Goal: Task Accomplishment & Management: Manage account settings

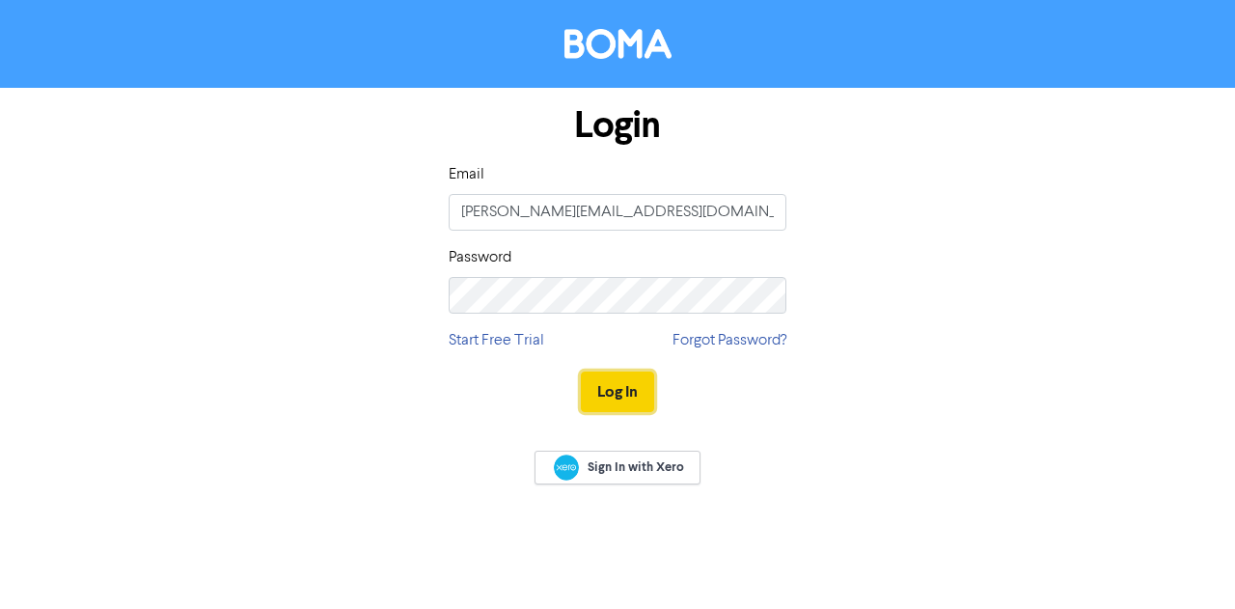
click at [622, 393] on button "Log In" at bounding box center [617, 391] width 73 height 41
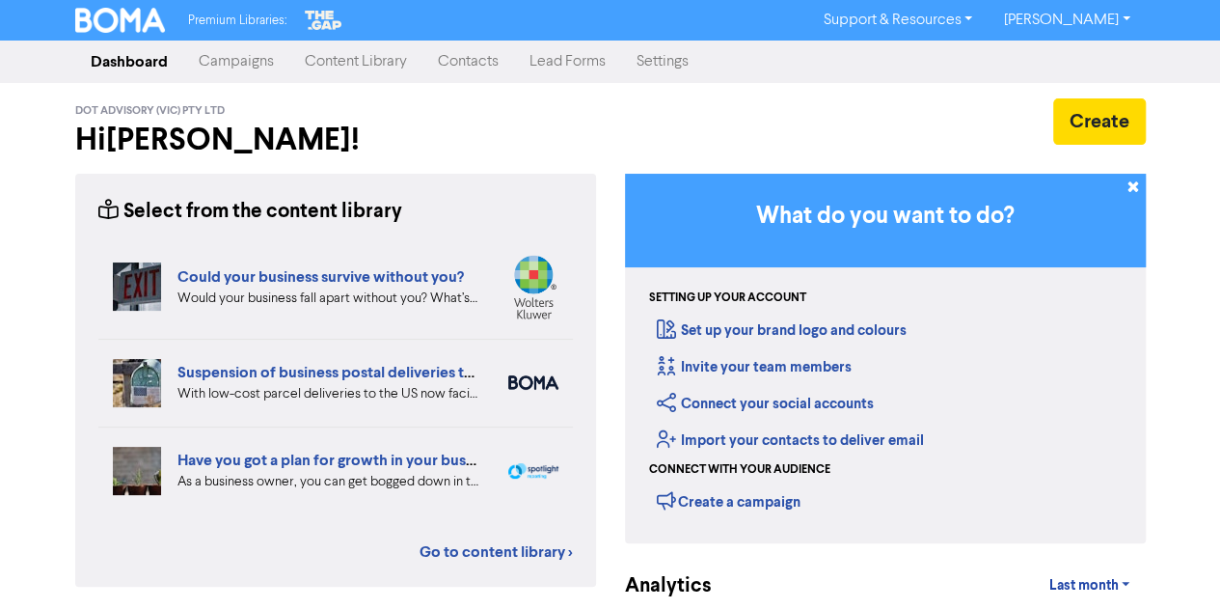
click at [230, 67] on link "Campaigns" at bounding box center [236, 61] width 106 height 39
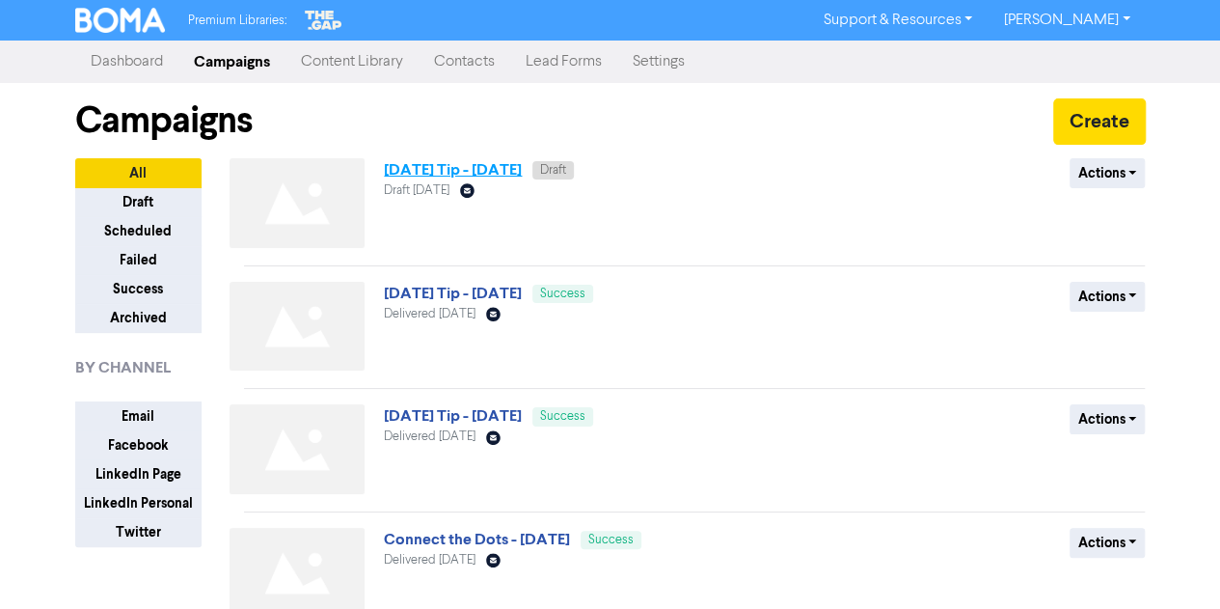
click at [508, 169] on link "[DATE] Tip - [DATE]" at bounding box center [453, 169] width 138 height 19
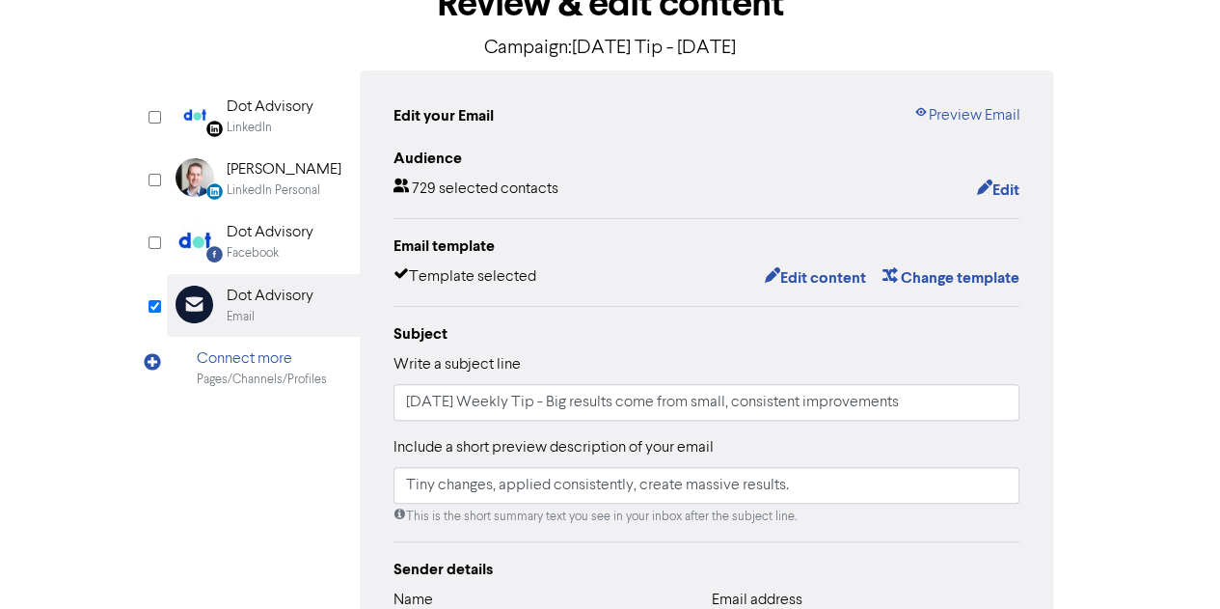
scroll to position [127, 0]
click at [820, 274] on button "Edit content" at bounding box center [814, 276] width 103 height 25
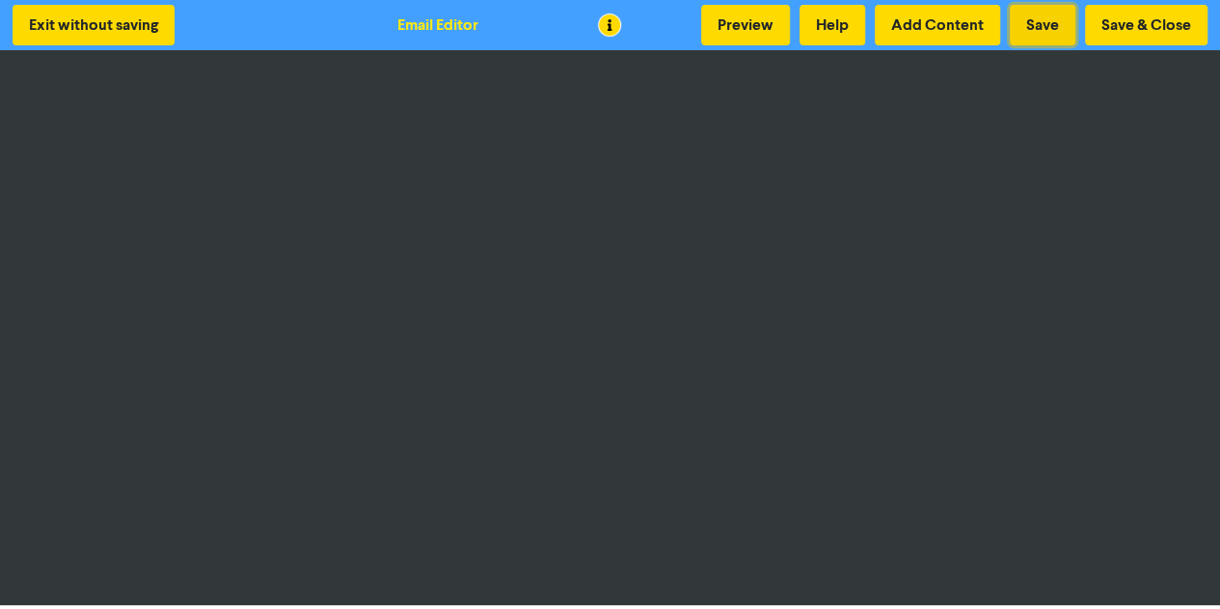
click at [1036, 23] on button "Save" at bounding box center [1043, 25] width 66 height 41
click at [1055, 24] on button "Save" at bounding box center [1043, 25] width 66 height 41
click at [766, 26] on button "Preview" at bounding box center [745, 25] width 89 height 41
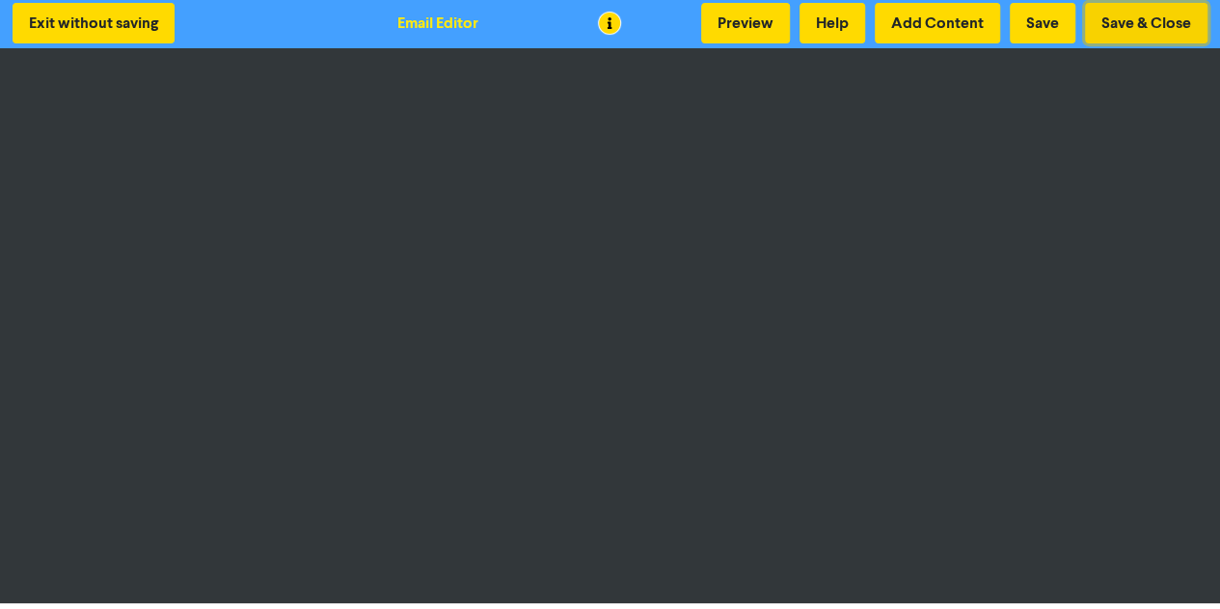
click at [1150, 13] on button "Save & Close" at bounding box center [1146, 23] width 122 height 41
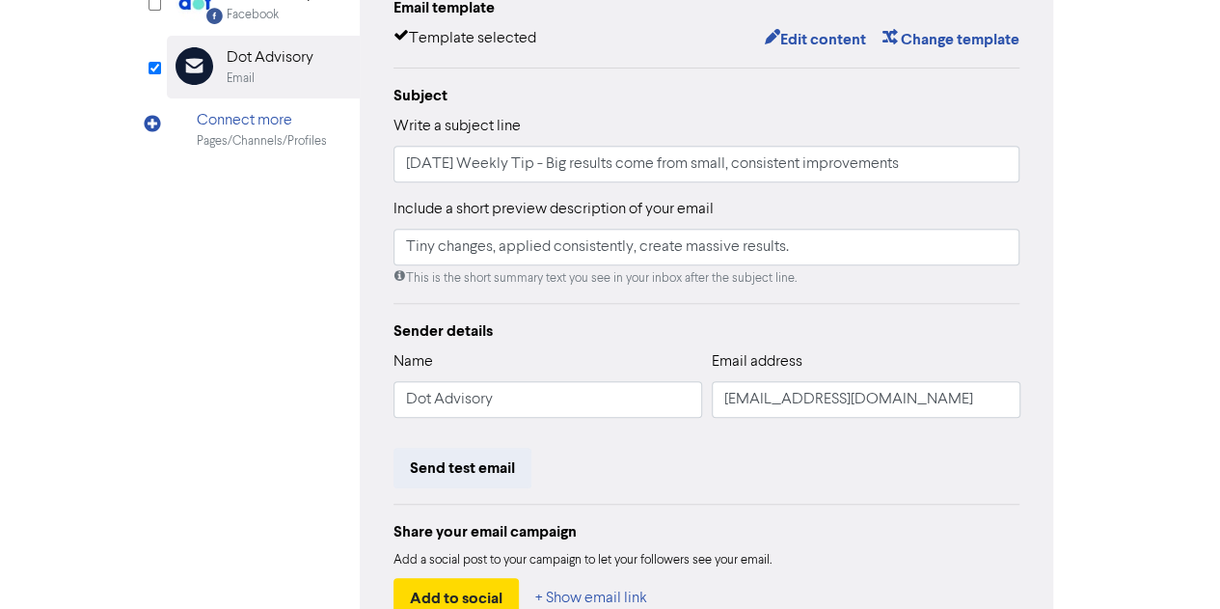
scroll to position [493, 0]
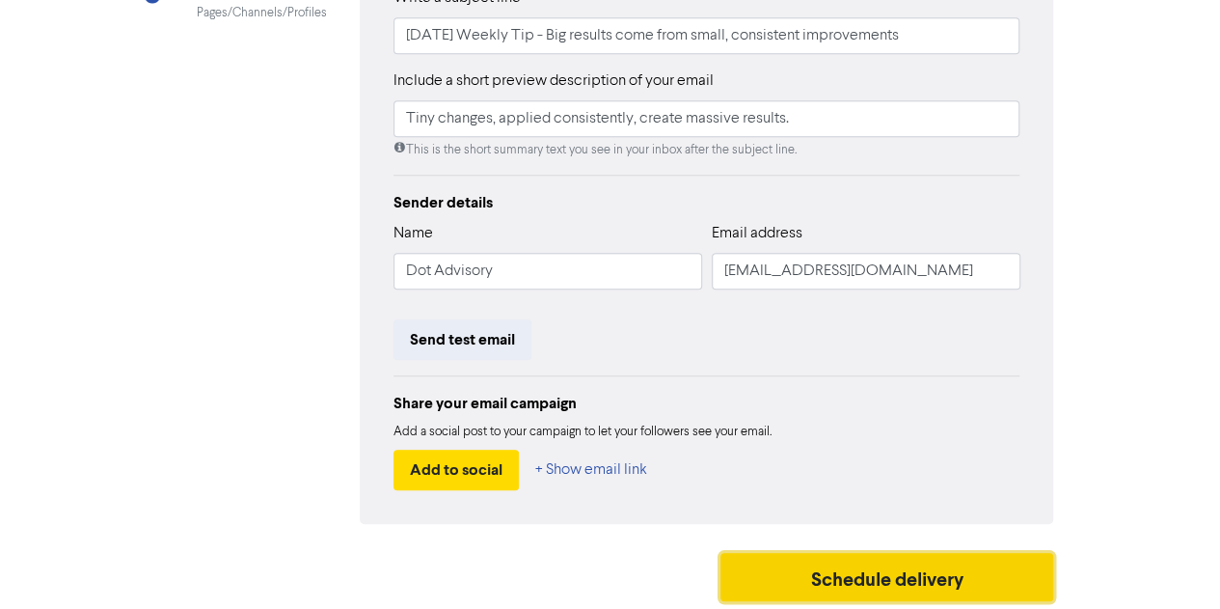
click at [888, 566] on button "Schedule delivery" at bounding box center [887, 577] width 334 height 48
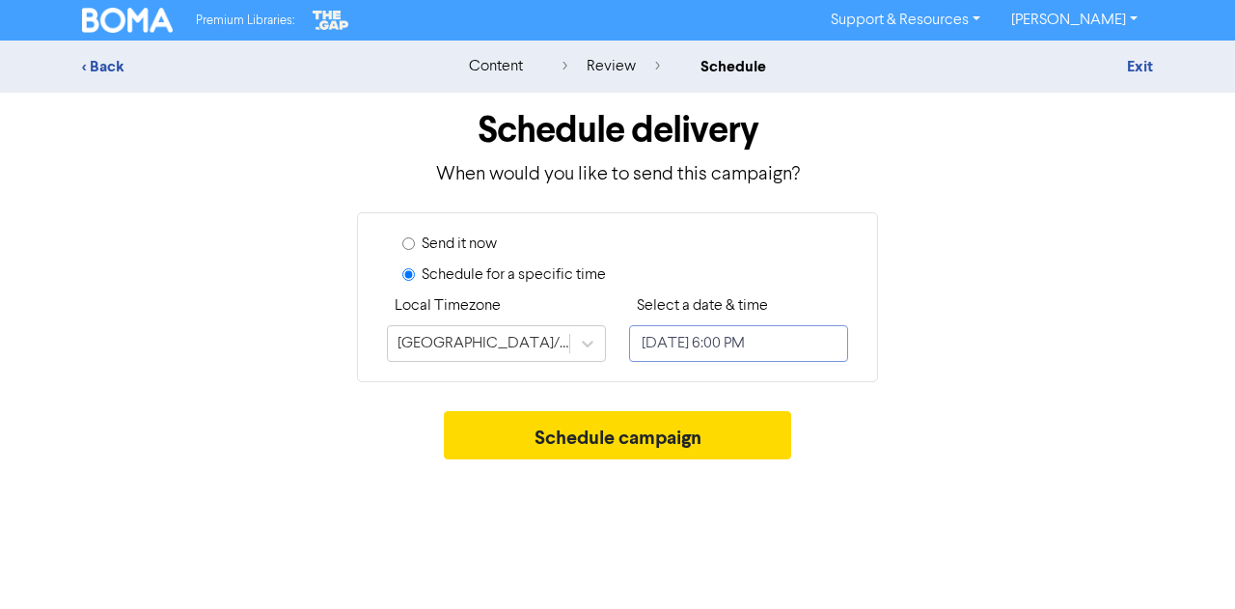
click at [795, 346] on input "[DATE] 6:00 PM" at bounding box center [738, 343] width 219 height 37
select select "8"
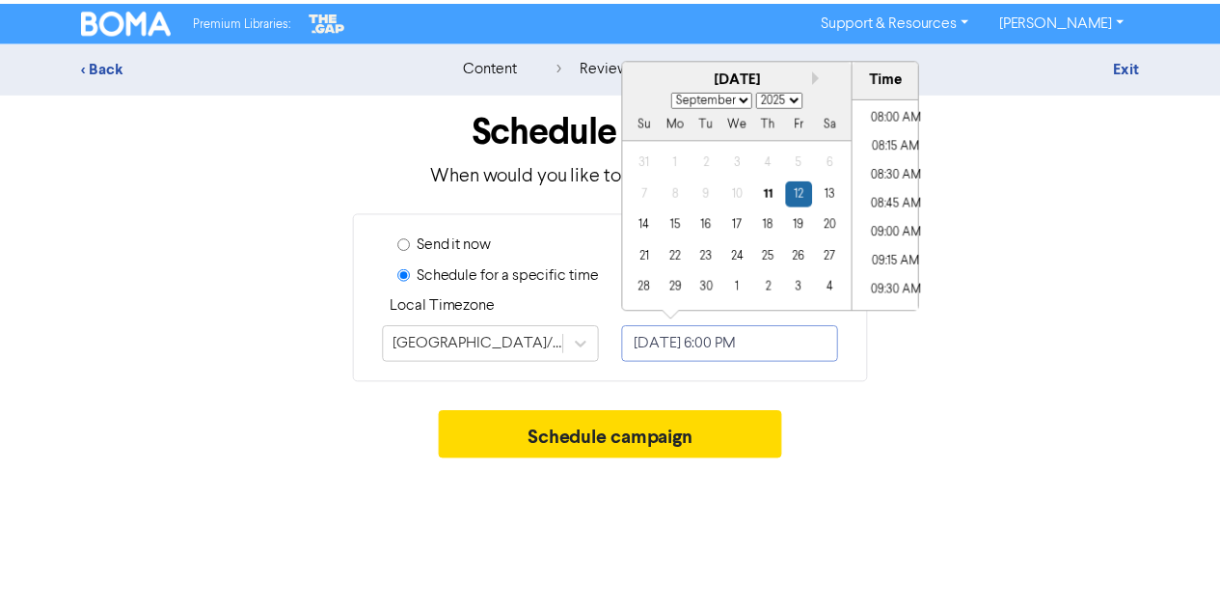
scroll to position [919, 0]
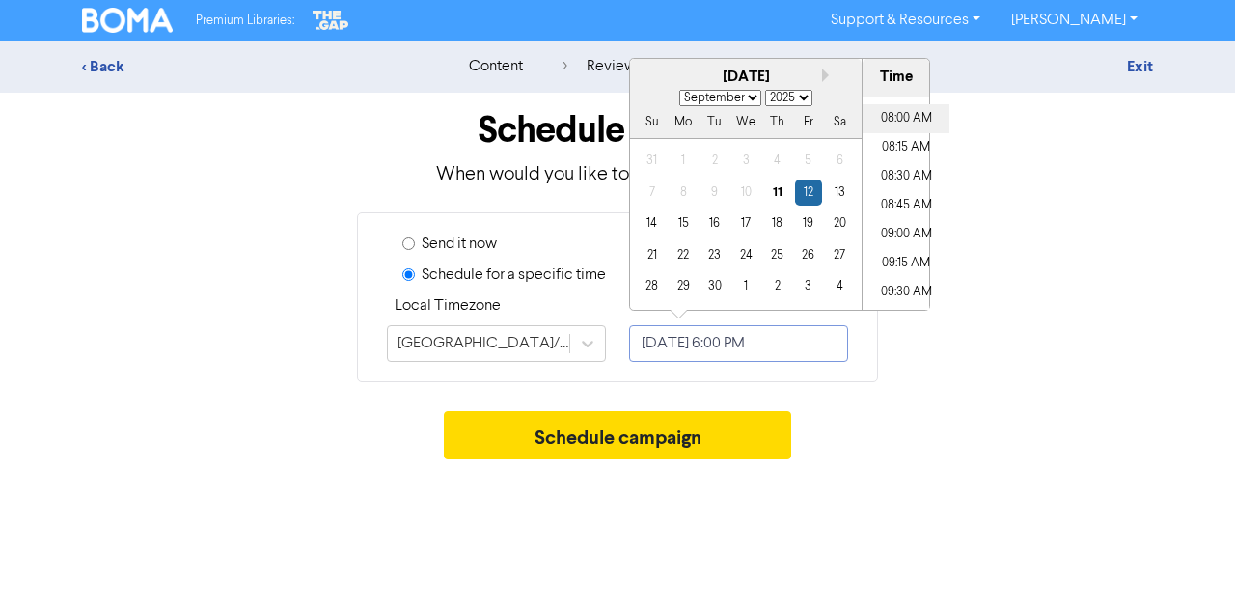
click at [893, 121] on li "08:00 AM" at bounding box center [905, 118] width 87 height 29
type input "[DATE] 8:00 AM"
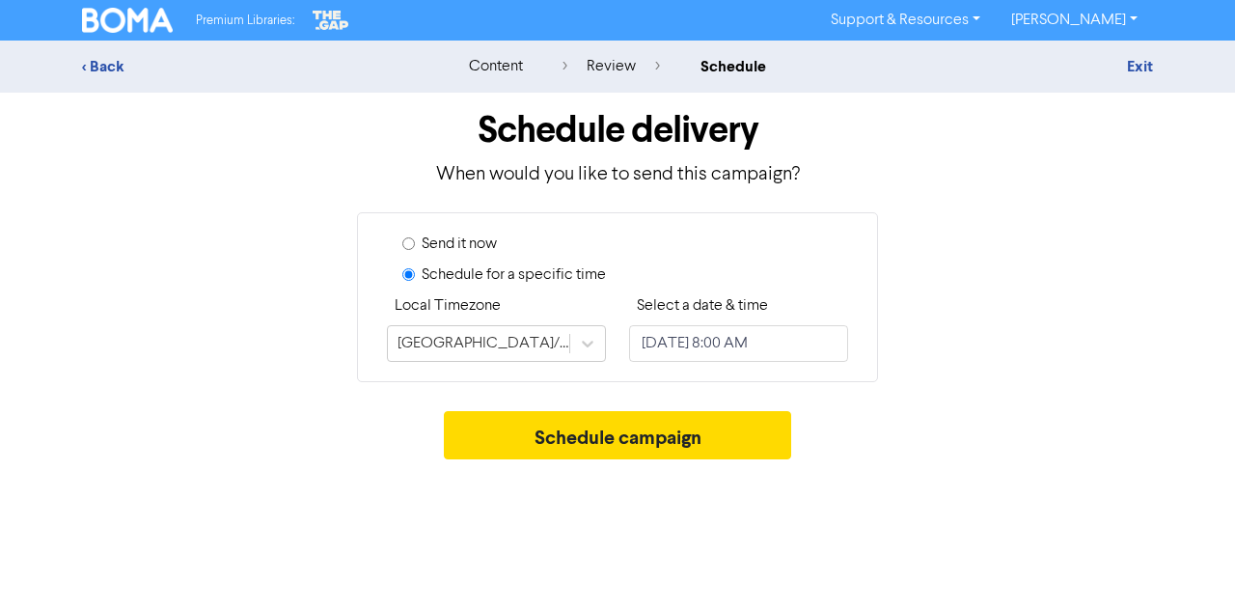
click at [933, 444] on div "Schedule campaign" at bounding box center [617, 440] width 1071 height 58
click at [722, 437] on button "Schedule campaign" at bounding box center [618, 435] width 348 height 48
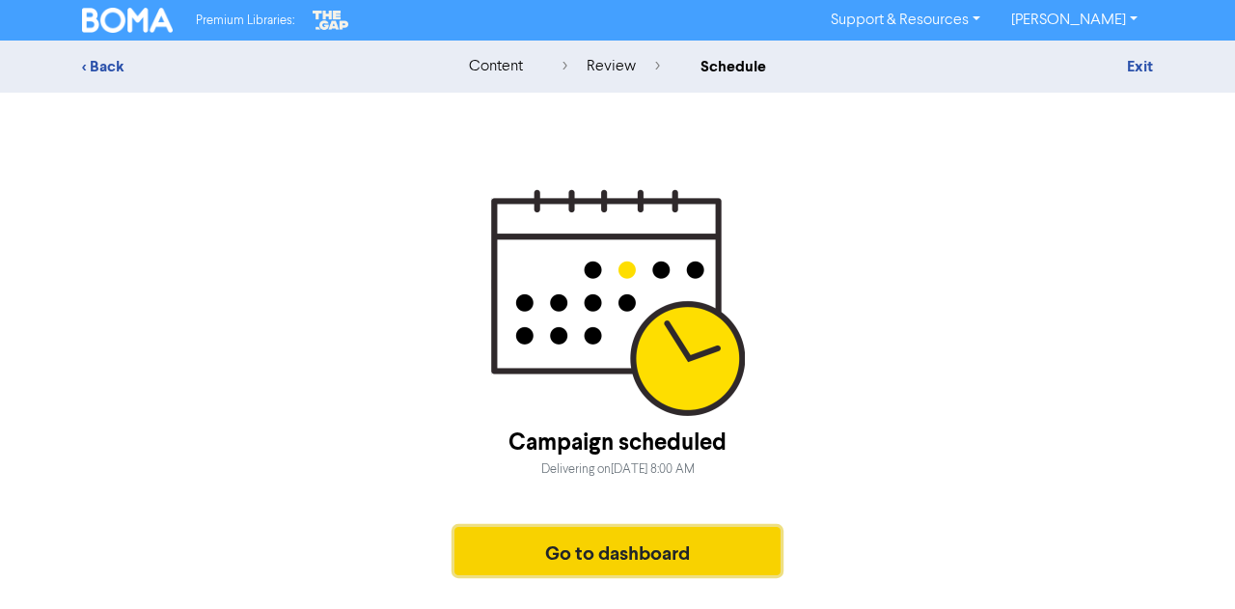
click at [636, 536] on button "Go to dashboard" at bounding box center [617, 551] width 326 height 48
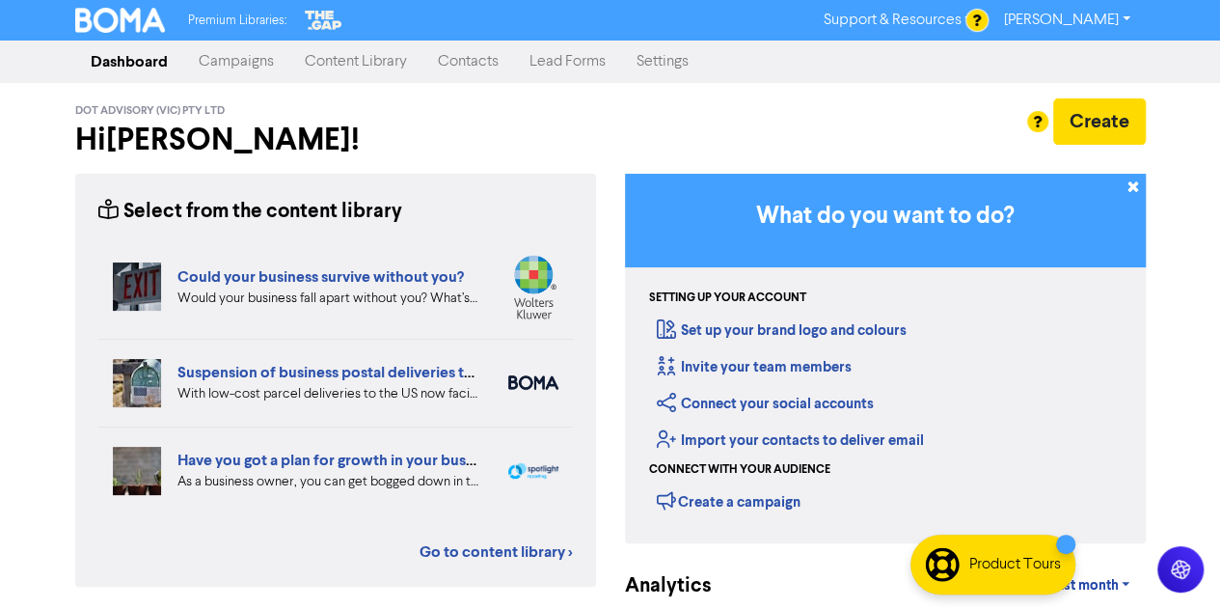
click at [252, 72] on link "Campaigns" at bounding box center [236, 61] width 106 height 39
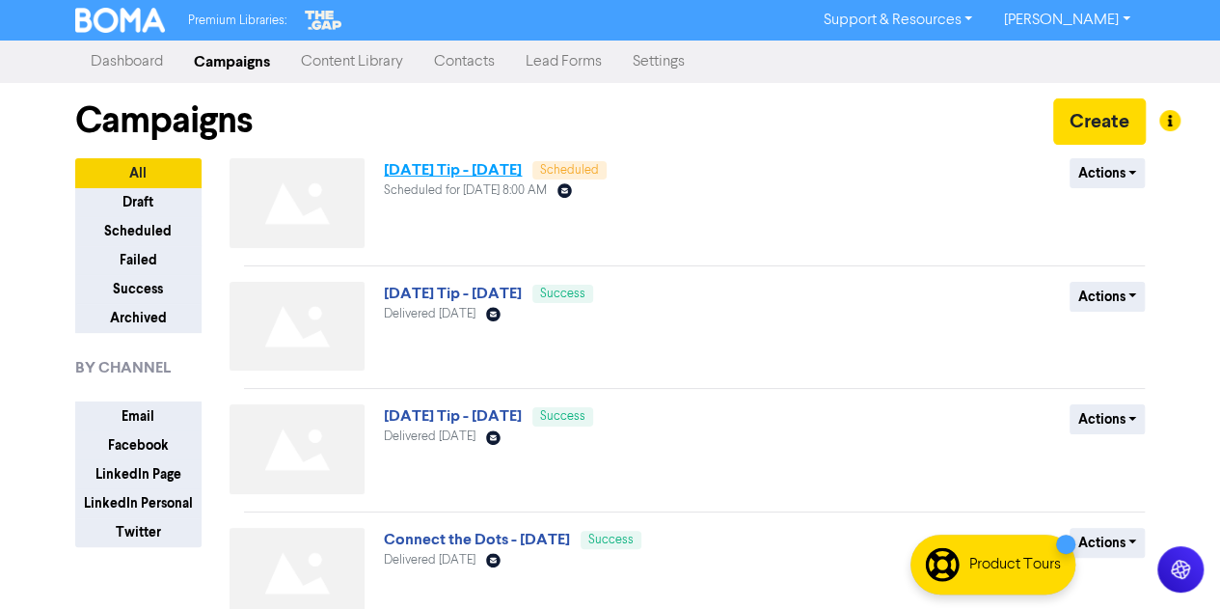
click at [522, 173] on link "[DATE] Tip - [DATE]" at bounding box center [453, 169] width 138 height 19
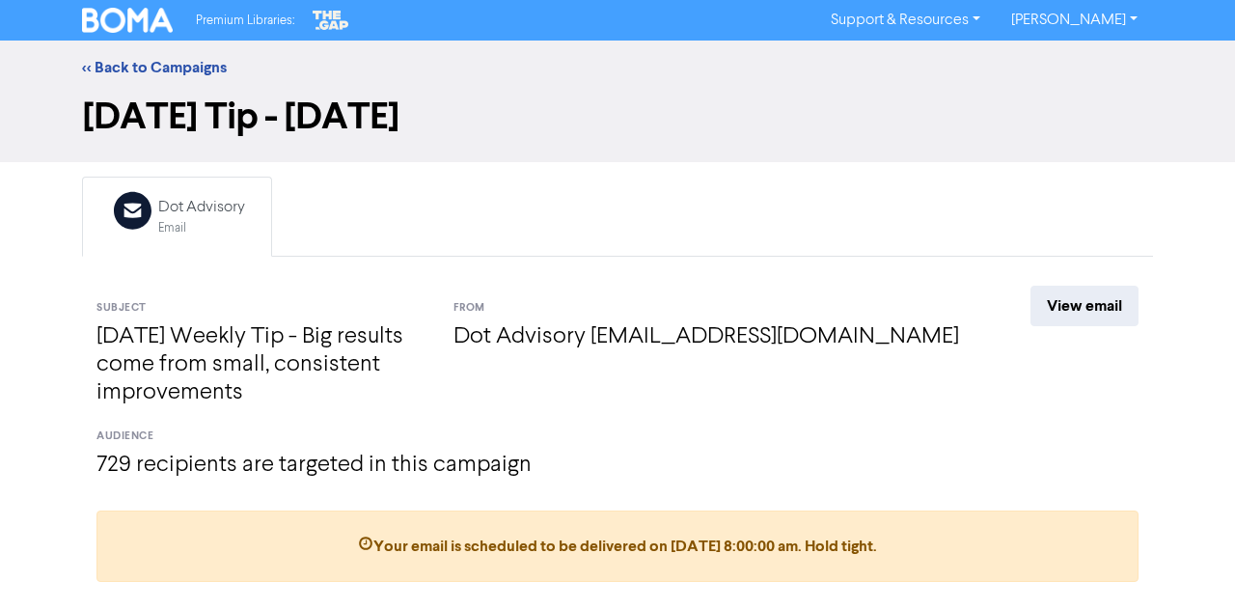
click at [685, 541] on span "Your email is scheduled to be delivered on [DATE] 8:00:00 am . Hold tight." at bounding box center [617, 545] width 519 height 19
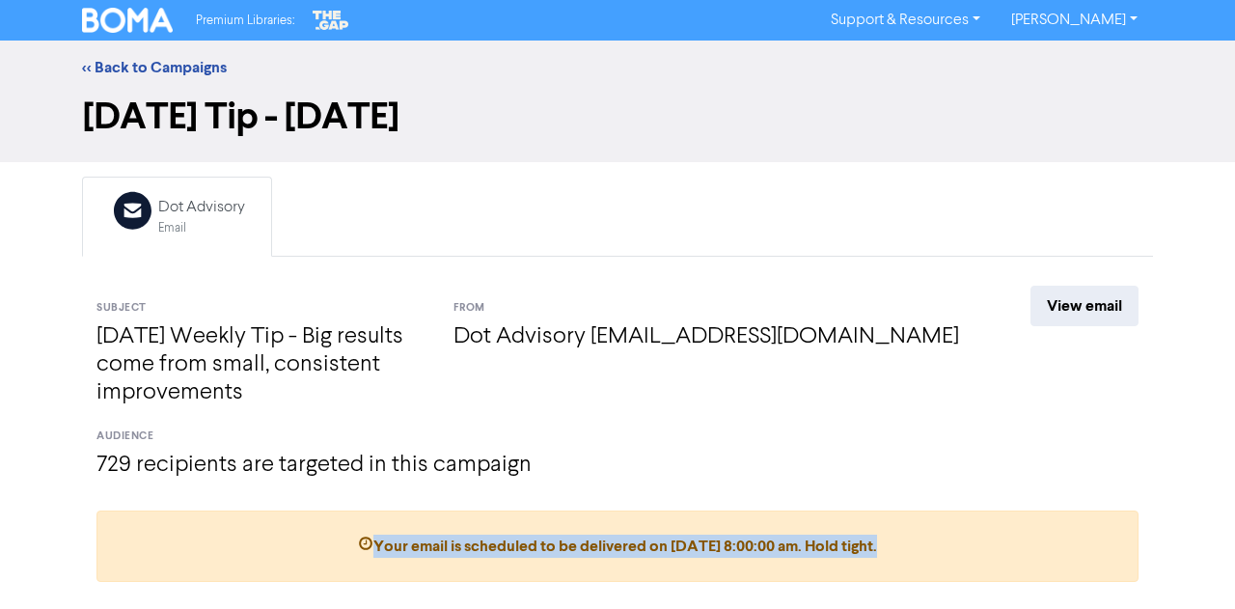
click at [685, 541] on span "Your email is scheduled to be delivered on [DATE] 8:00:00 am . Hold tight." at bounding box center [617, 545] width 519 height 19
click at [193, 68] on link "<< Back to Campaigns" at bounding box center [154, 67] width 145 height 19
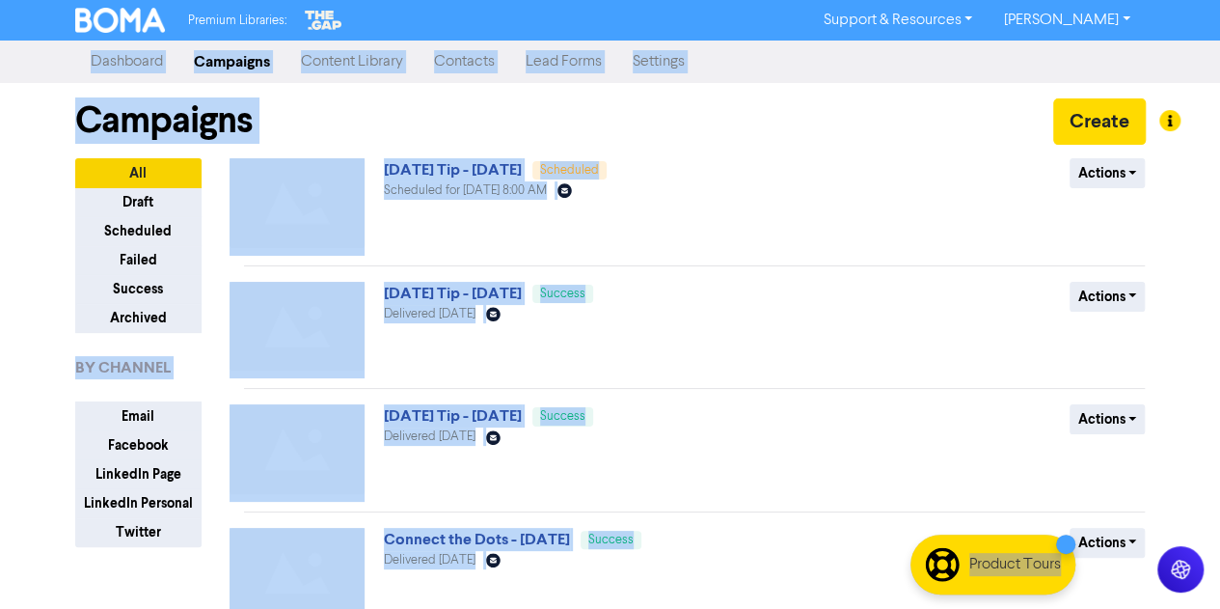
click at [910, 213] on div "Actions Revert to draft Duplicate" at bounding box center [1005, 206] width 311 height 97
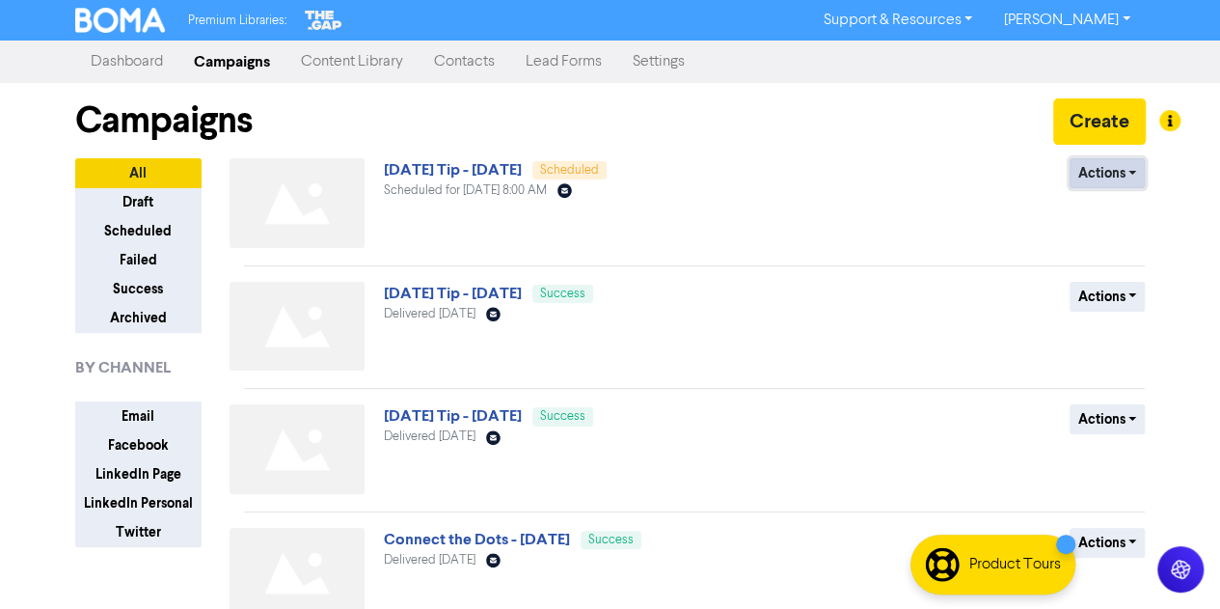
click at [1144, 168] on button "Actions" at bounding box center [1108, 173] width 76 height 30
click at [36, 231] on div "Premium Libraries: Support & Resources Video Tutorials FAQ & Guides Marketing E…" at bounding box center [610, 304] width 1220 height 609
click at [505, 415] on link "[DATE] Tip - [DATE]" at bounding box center [453, 415] width 138 height 19
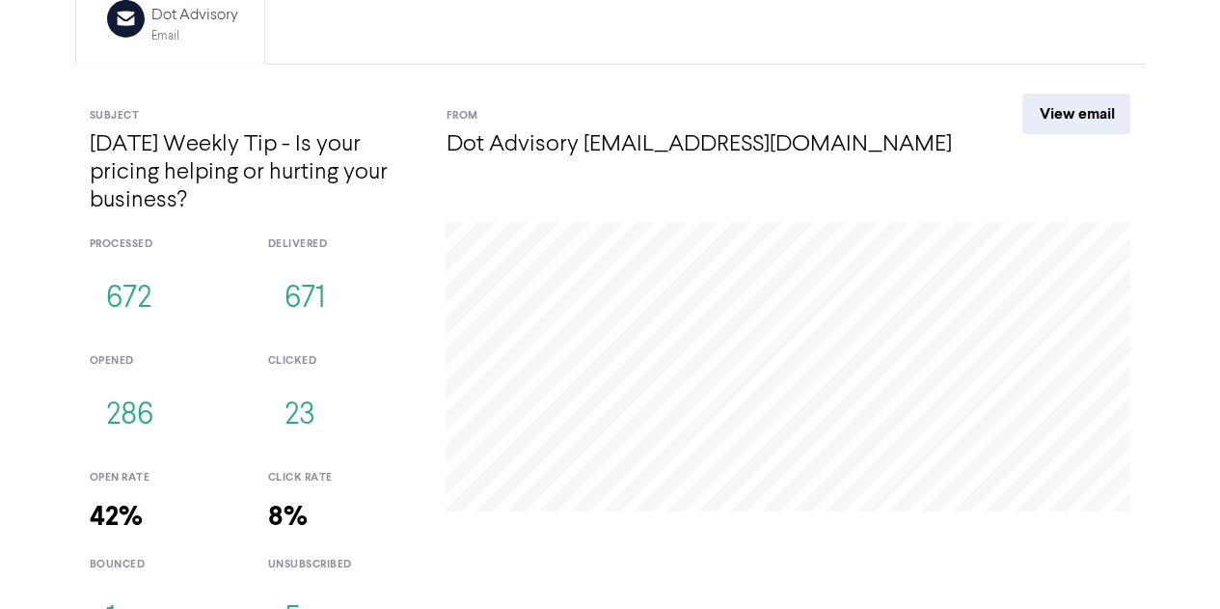
scroll to position [238, 0]
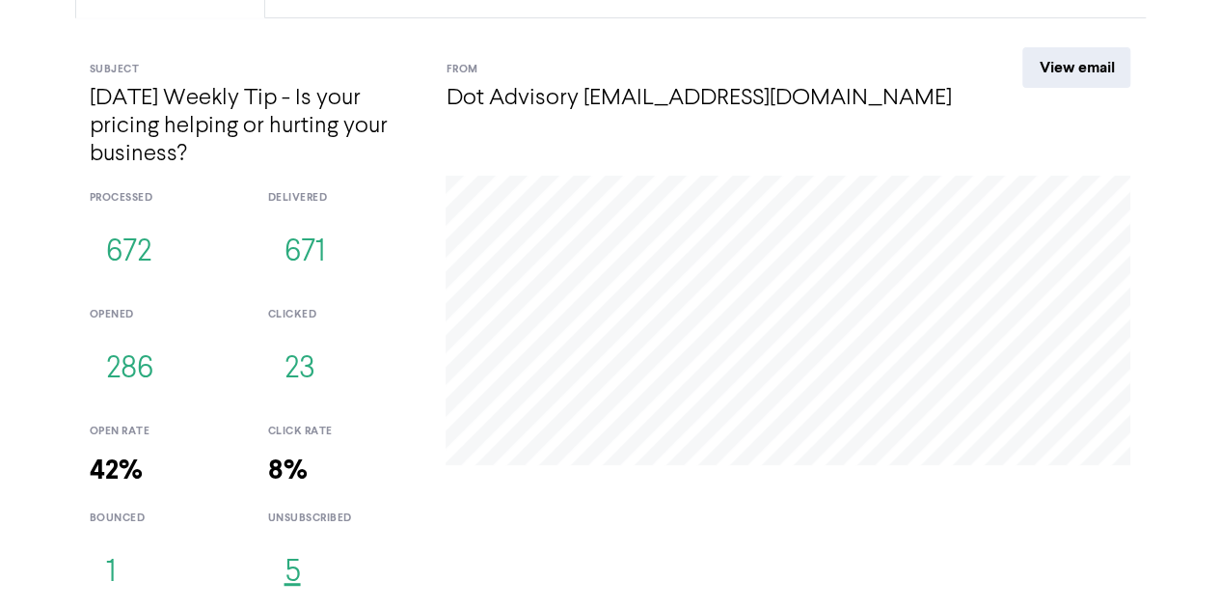
click at [288, 573] on button "5" at bounding box center [291, 573] width 49 height 64
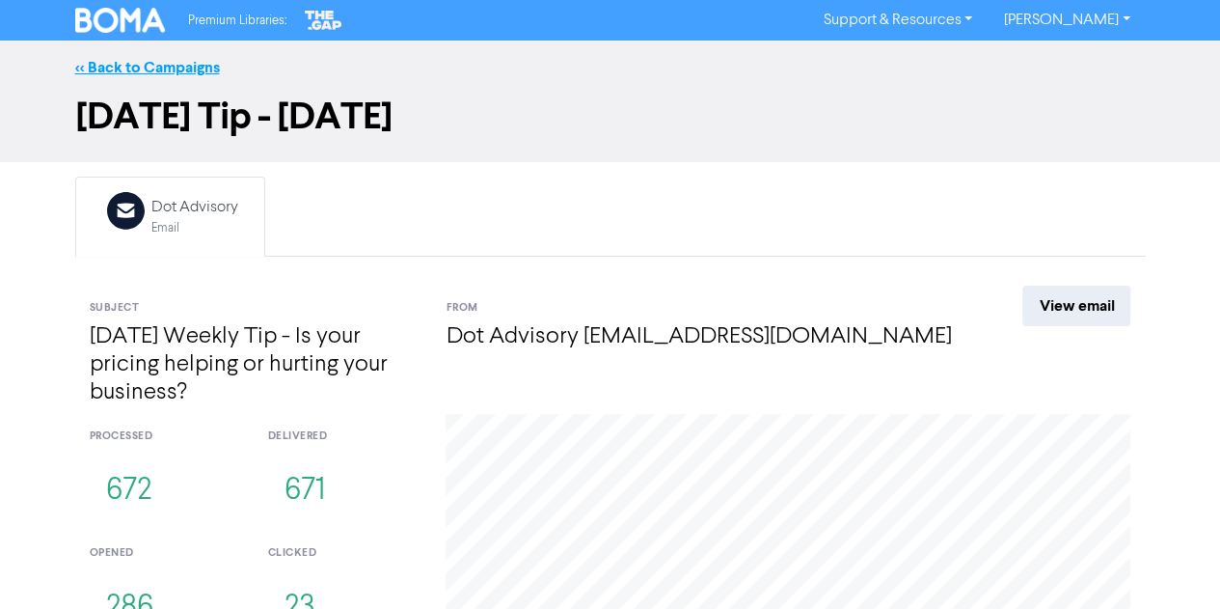
click at [187, 66] on link "<< Back to Campaigns" at bounding box center [147, 67] width 145 height 19
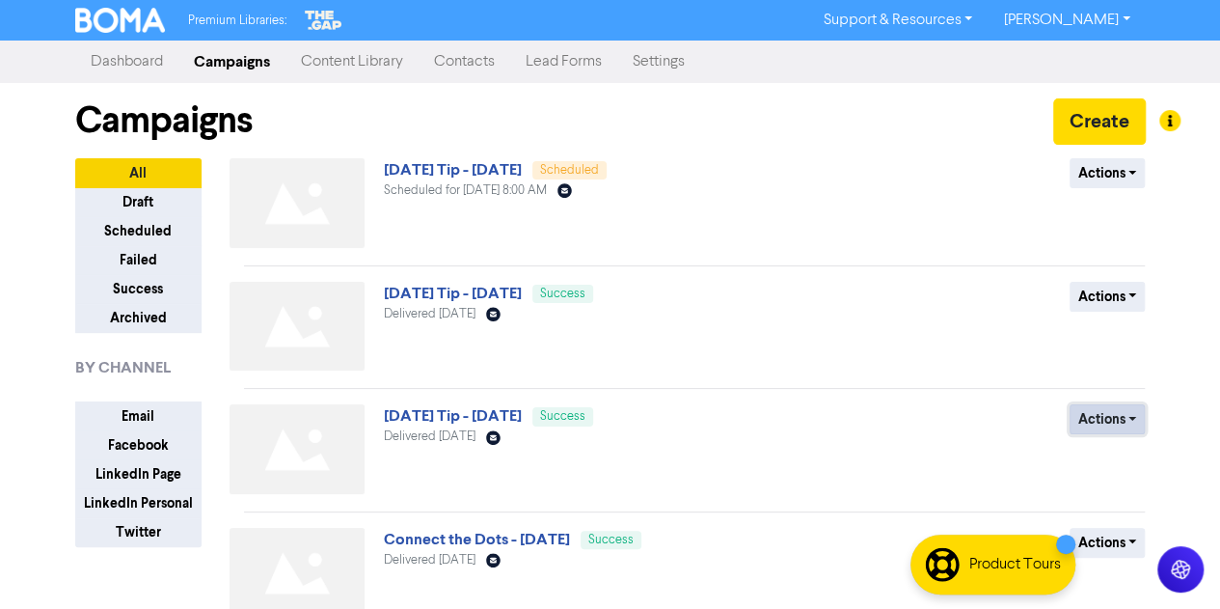
click at [1111, 411] on button "Actions" at bounding box center [1108, 419] width 76 height 30
click at [1115, 485] on button "Archive" at bounding box center [1142, 490] width 152 height 31
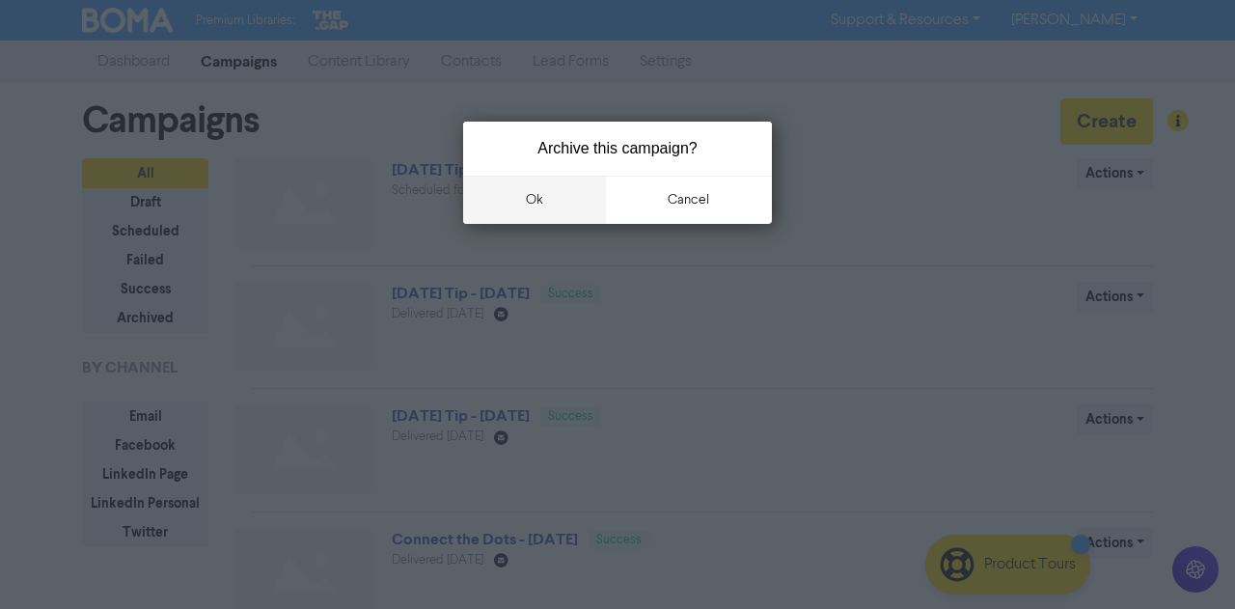
click at [557, 192] on button "ok" at bounding box center [534, 200] width 143 height 48
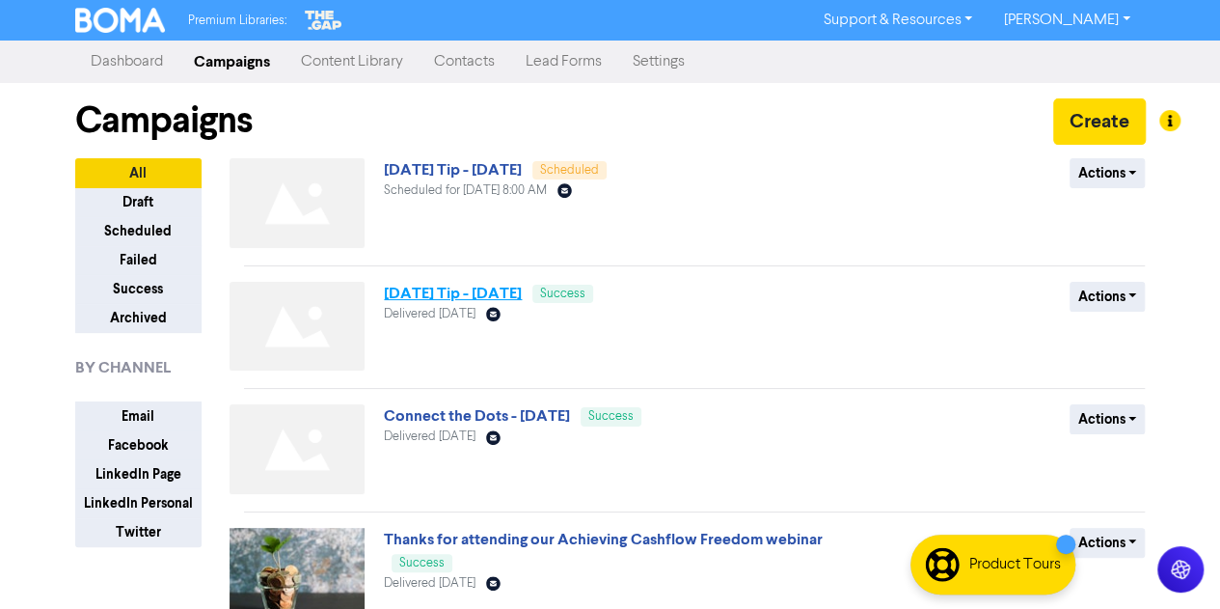
click at [522, 291] on link "[DATE] Tip - [DATE]" at bounding box center [453, 293] width 138 height 19
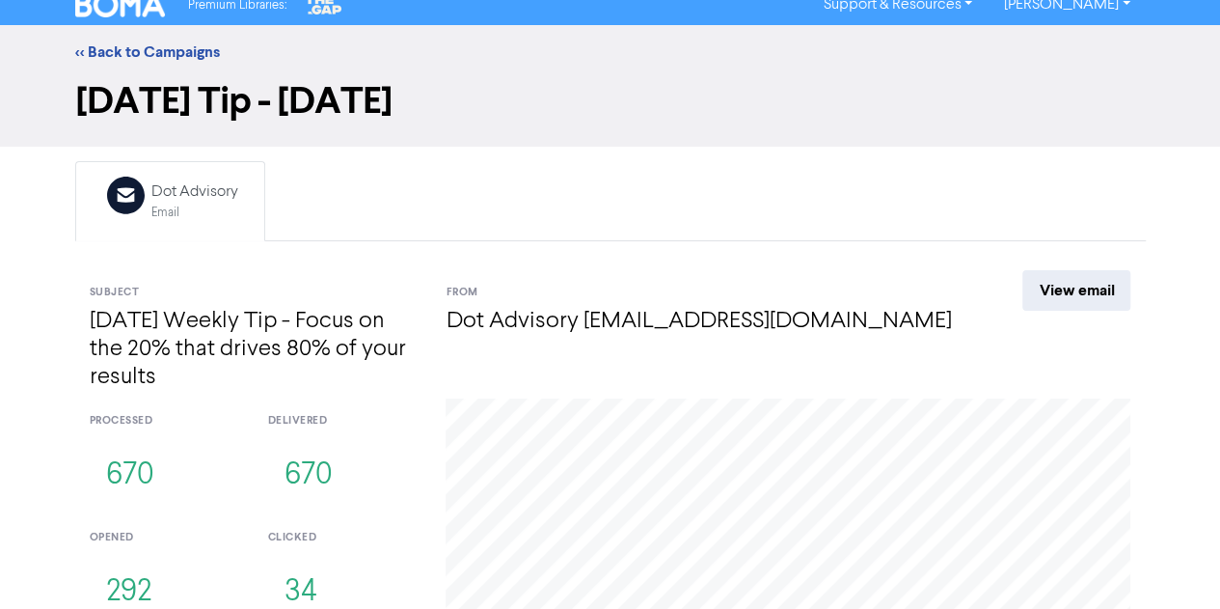
scroll to position [238, 0]
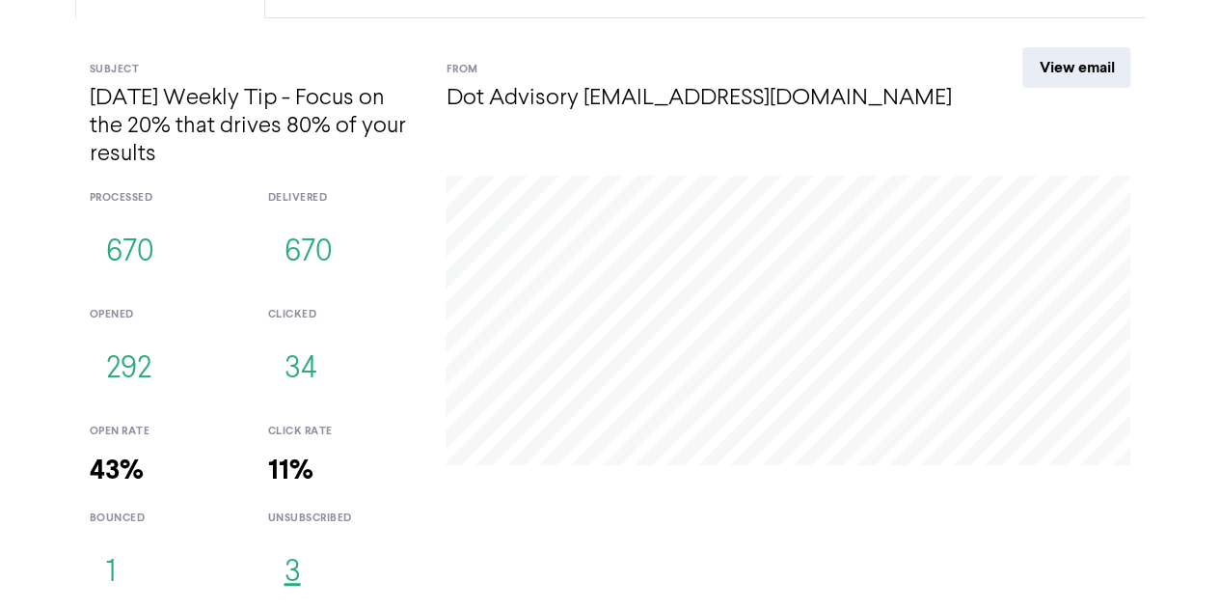
click at [298, 566] on button "3" at bounding box center [291, 573] width 49 height 64
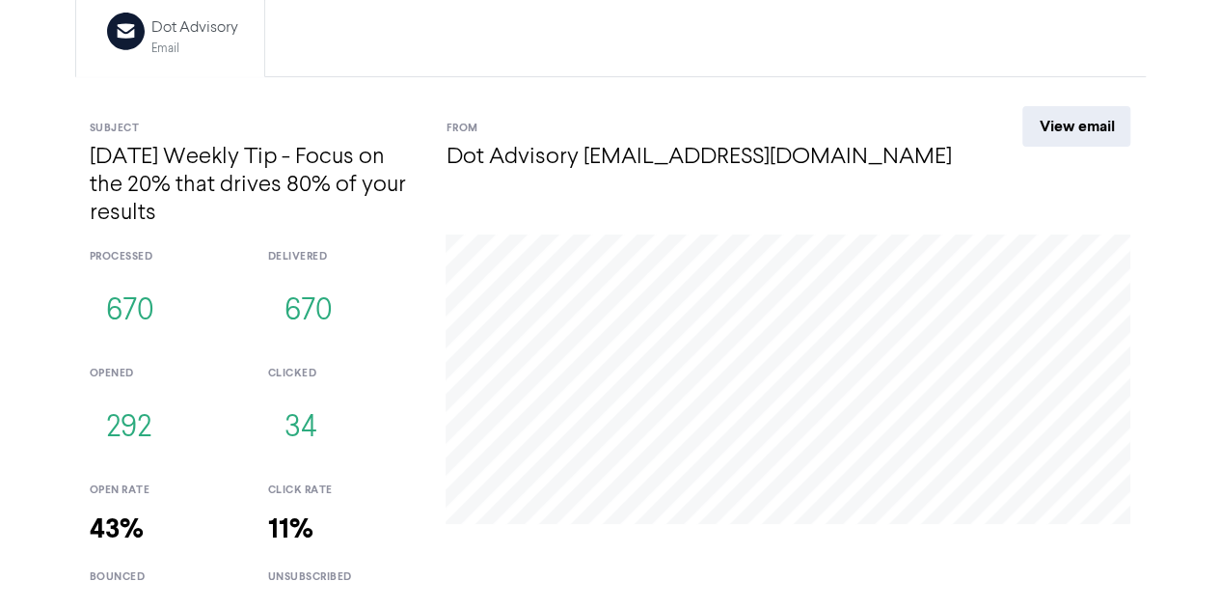
scroll to position [238, 0]
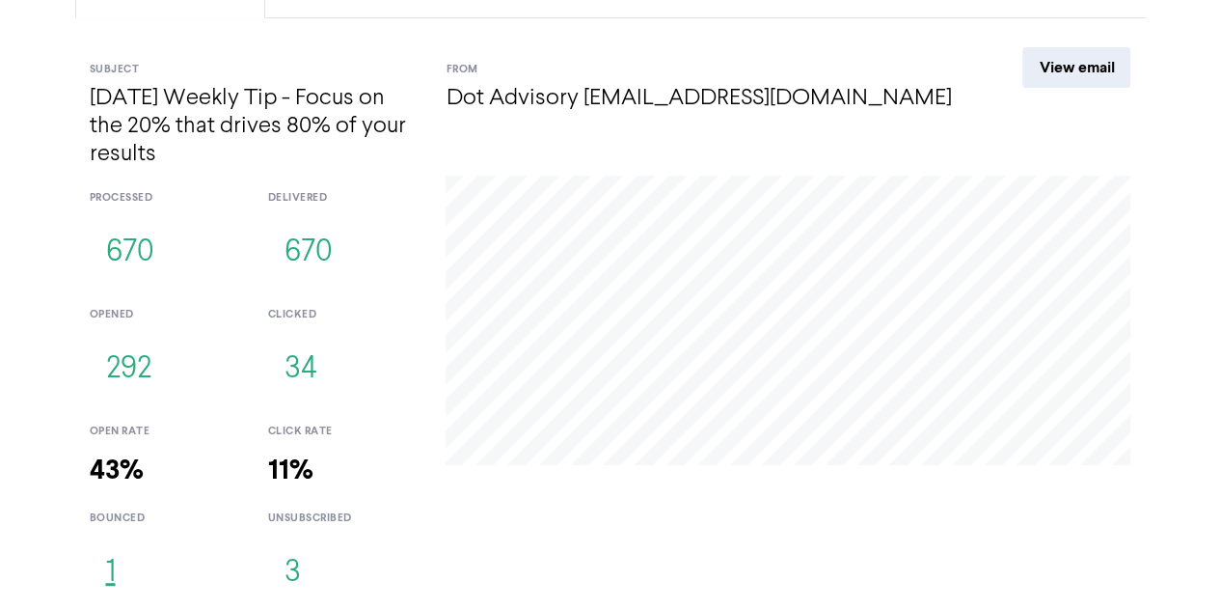
click at [107, 576] on button "1" at bounding box center [111, 573] width 42 height 64
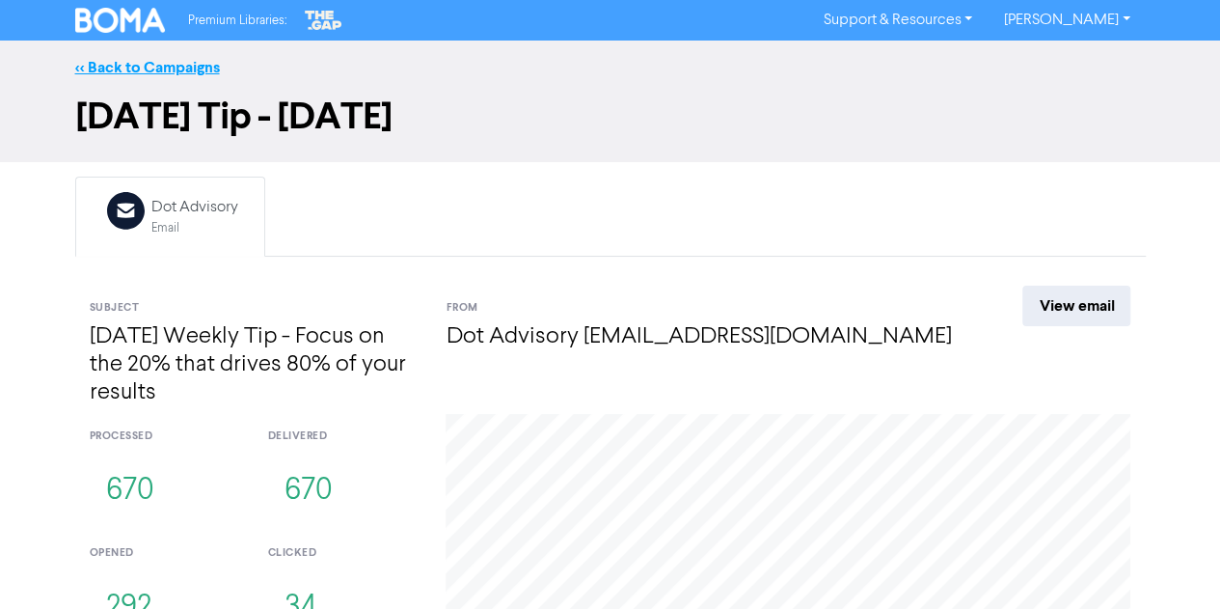
click at [168, 65] on link "<< Back to Campaigns" at bounding box center [147, 67] width 145 height 19
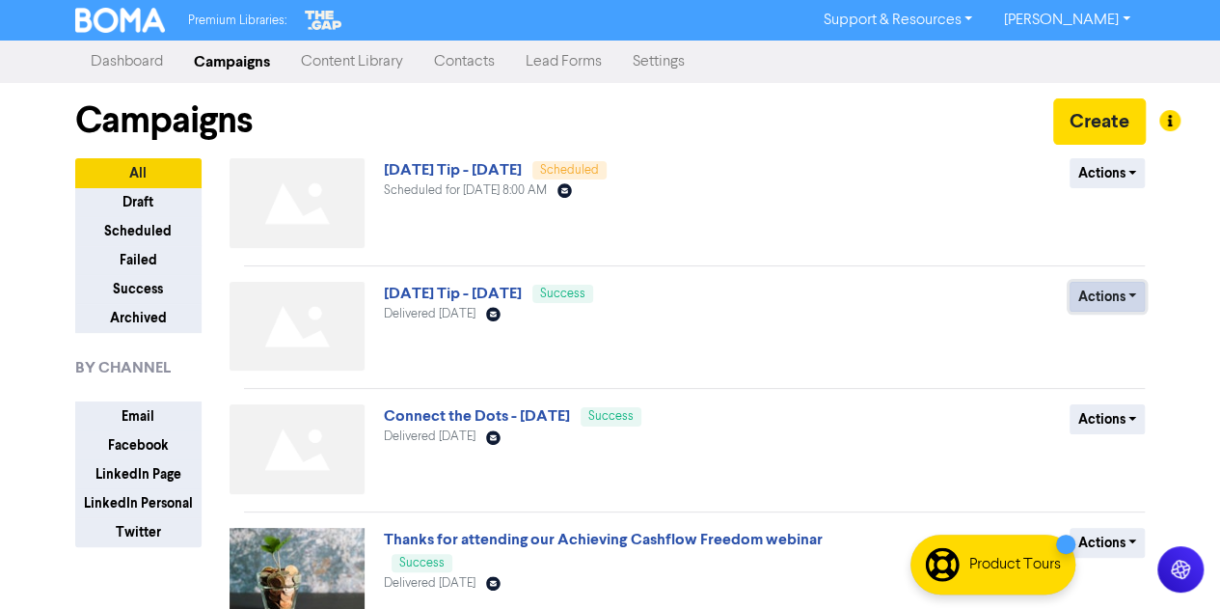
click at [1100, 293] on button "Actions" at bounding box center [1108, 297] width 76 height 30
click at [1119, 364] on button "Archive" at bounding box center [1142, 368] width 152 height 31
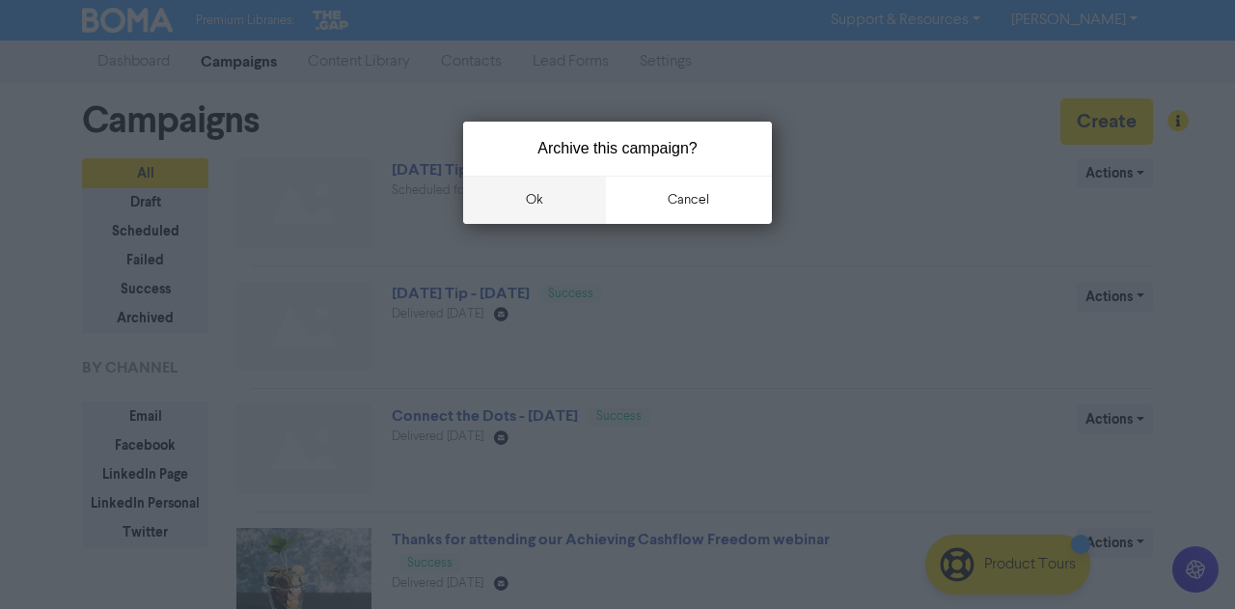
click at [564, 190] on button "ok" at bounding box center [534, 200] width 143 height 48
